Goal: Find specific page/section: Find specific page/section

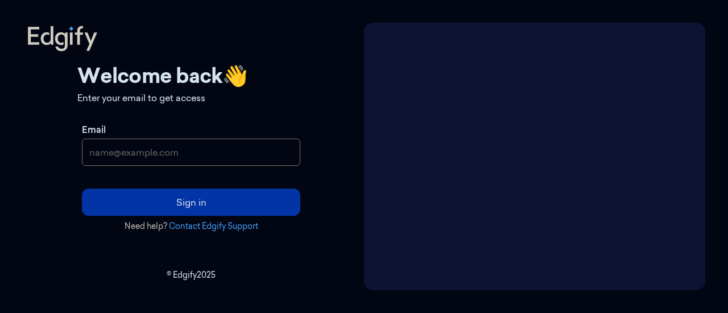
click at [154, 148] on input "Email" at bounding box center [191, 152] width 218 height 27
type input "[EMAIL_ADDRESS][DOMAIN_NAME]"
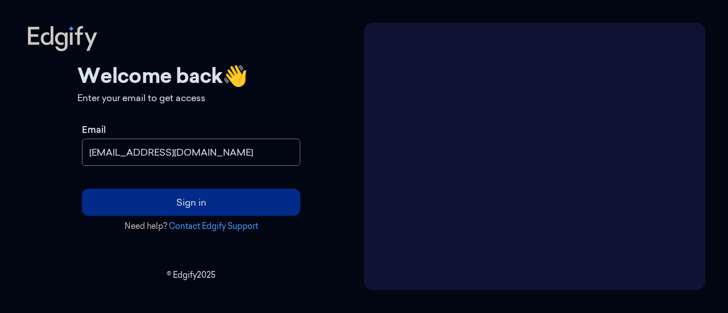
click at [228, 200] on button "Sign in" at bounding box center [191, 202] width 218 height 27
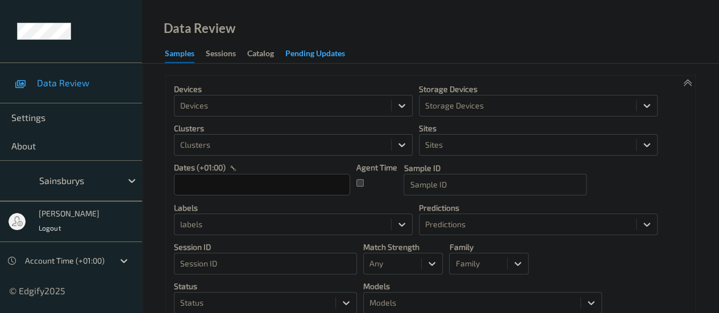
click at [313, 53] on div "Pending Updates" at bounding box center [316, 55] width 60 height 14
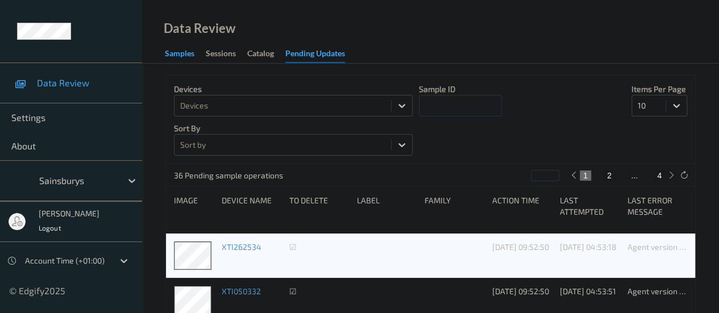
click at [175, 53] on div "Samples" at bounding box center [180, 55] width 30 height 14
